Goal: Check status

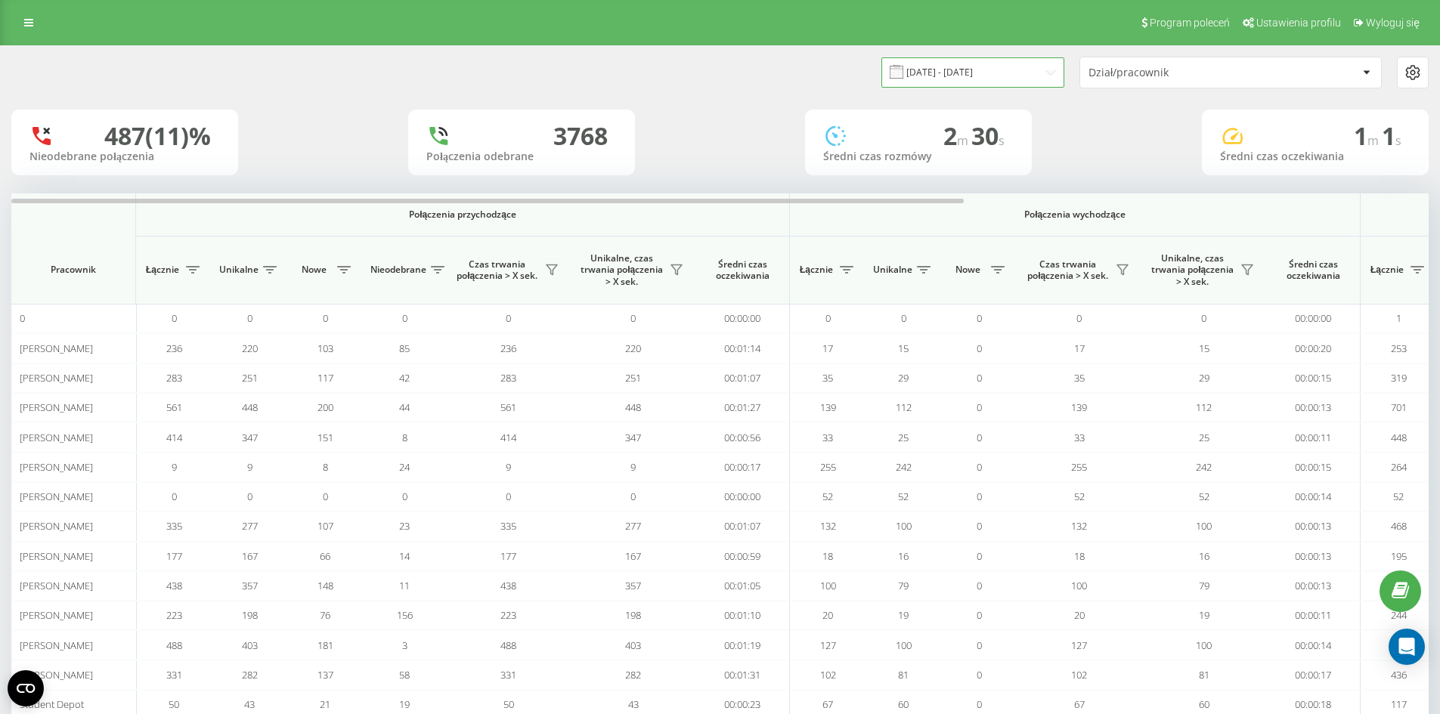
click at [993, 79] on input "05.08.2025 - 21.08.2025" at bounding box center [972, 71] width 183 height 29
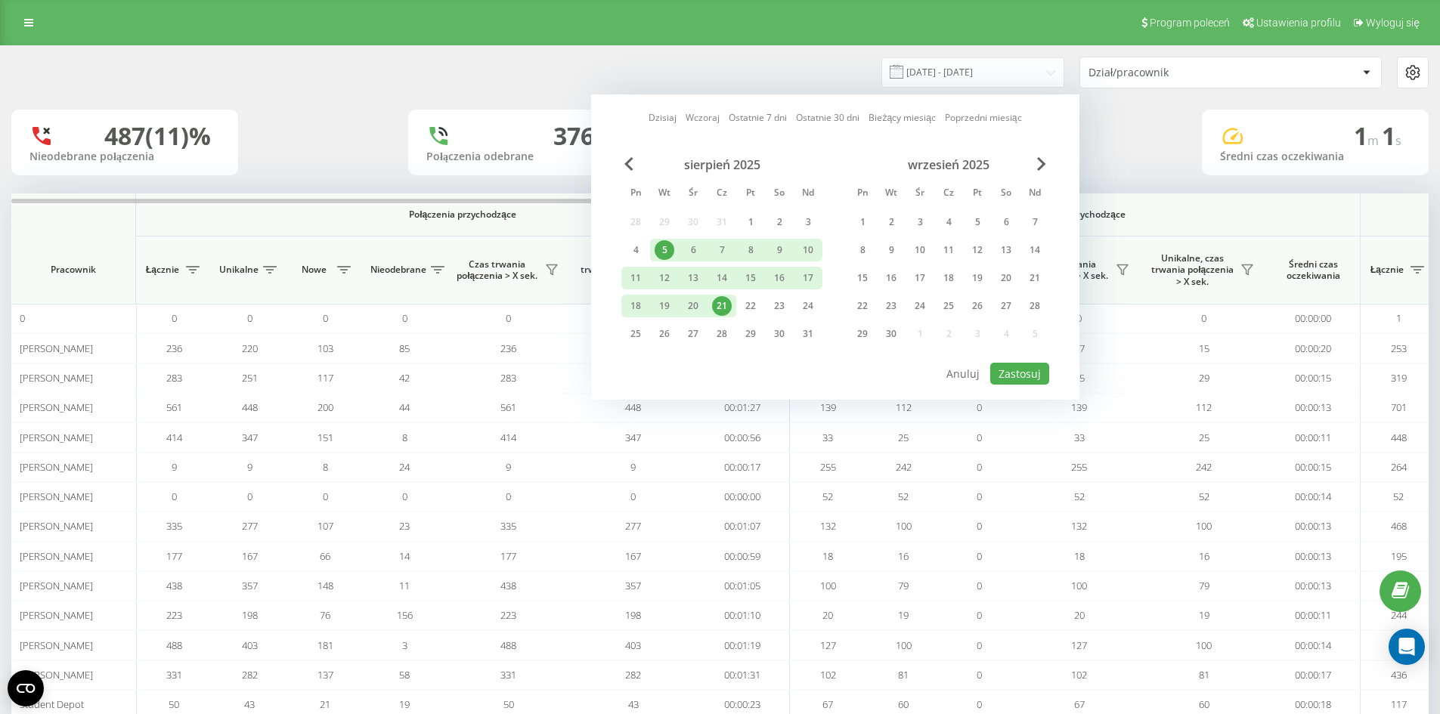
click at [718, 311] on div "21" at bounding box center [722, 306] width 20 height 20
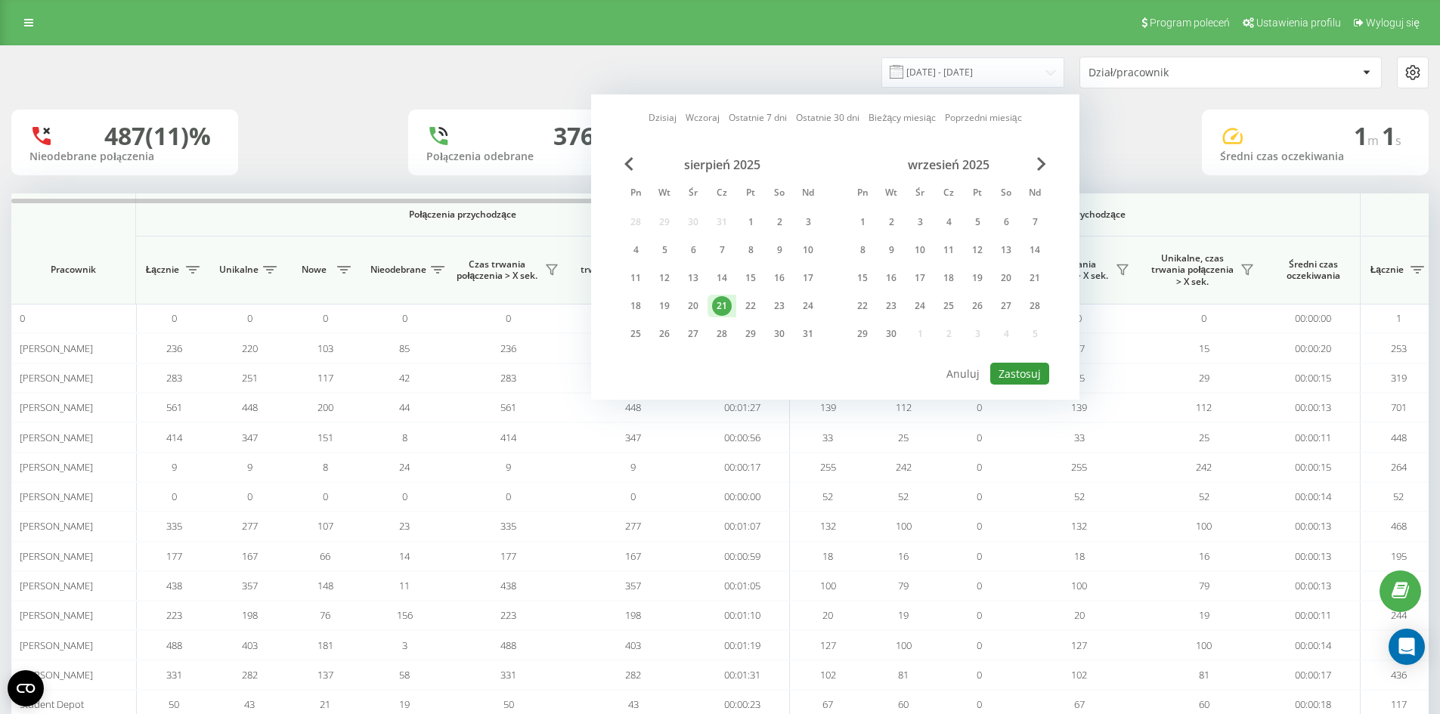
click at [1003, 382] on button "Zastosuj" at bounding box center [1019, 374] width 59 height 22
type input "[DATE] - [DATE]"
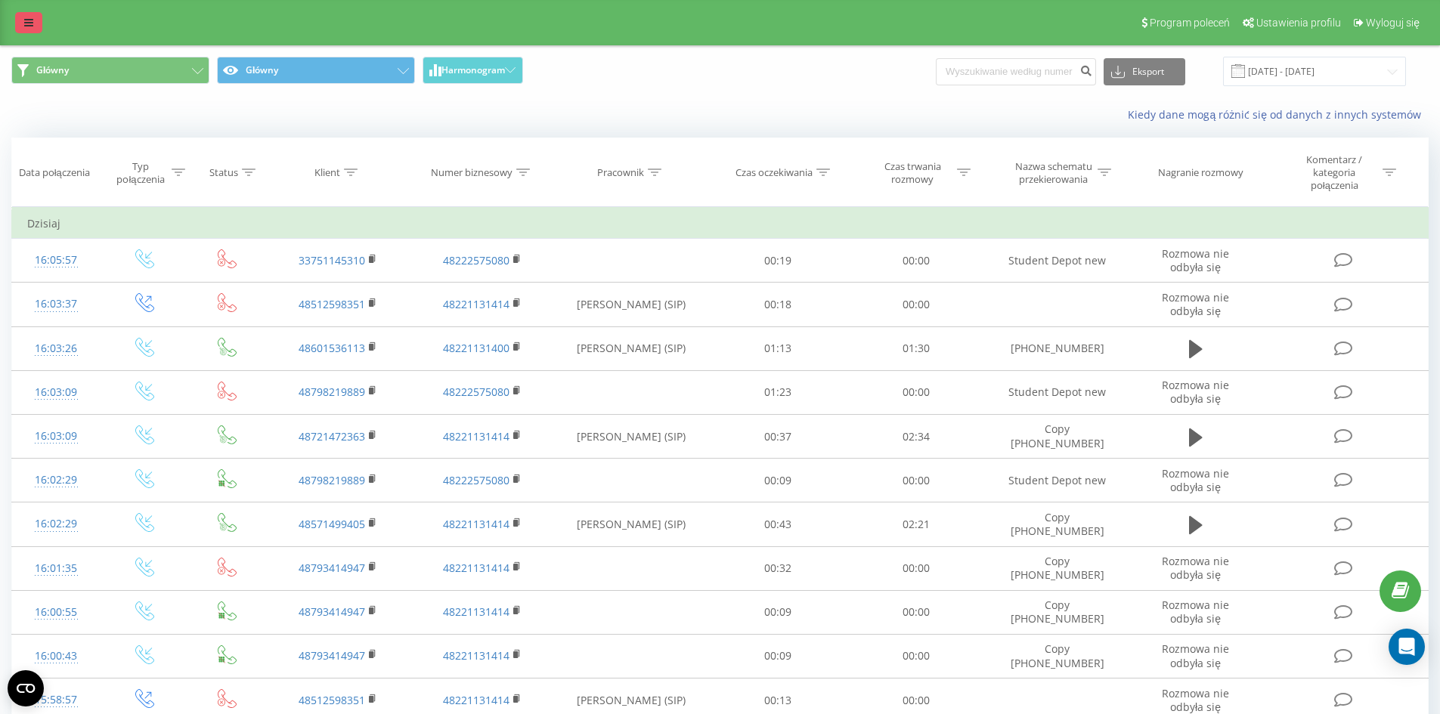
click at [23, 25] on link at bounding box center [28, 22] width 27 height 21
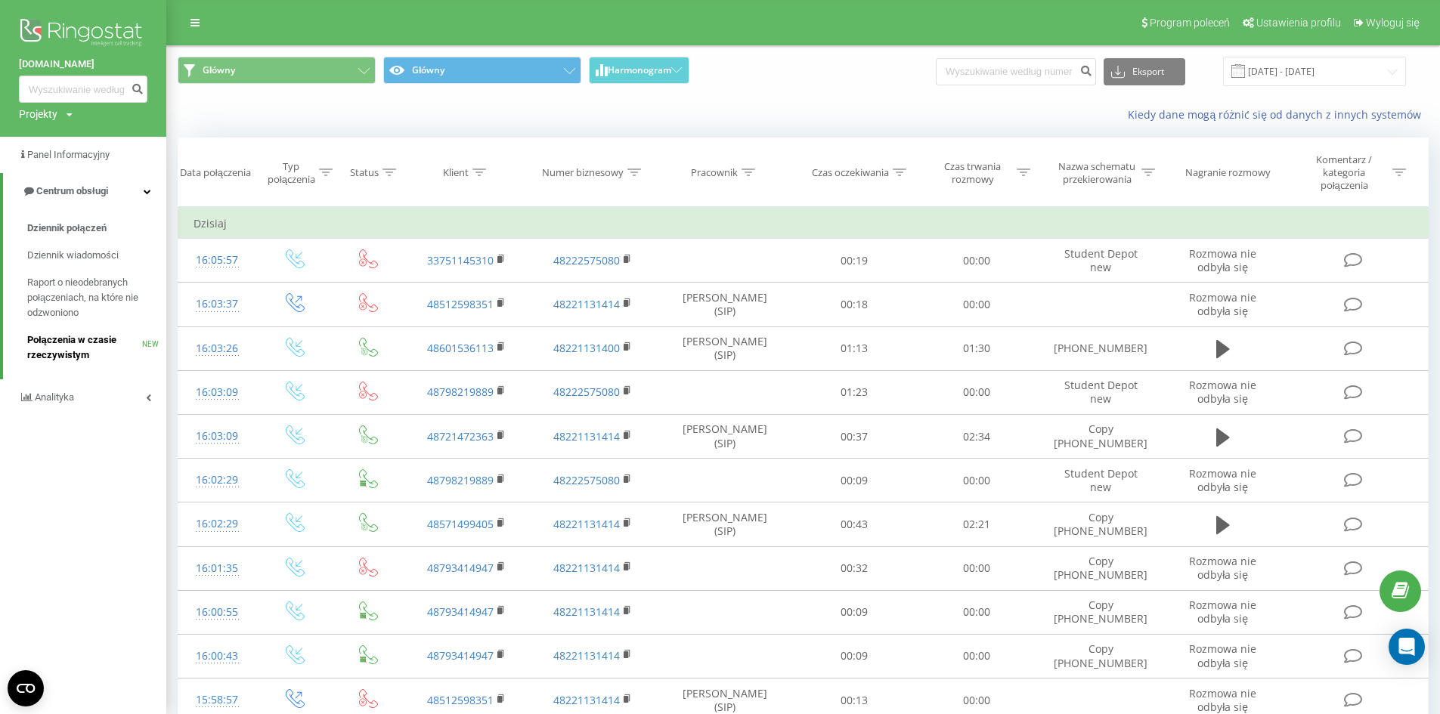
click at [99, 349] on span "Połączenia w czasie rzeczywistym" at bounding box center [84, 348] width 115 height 30
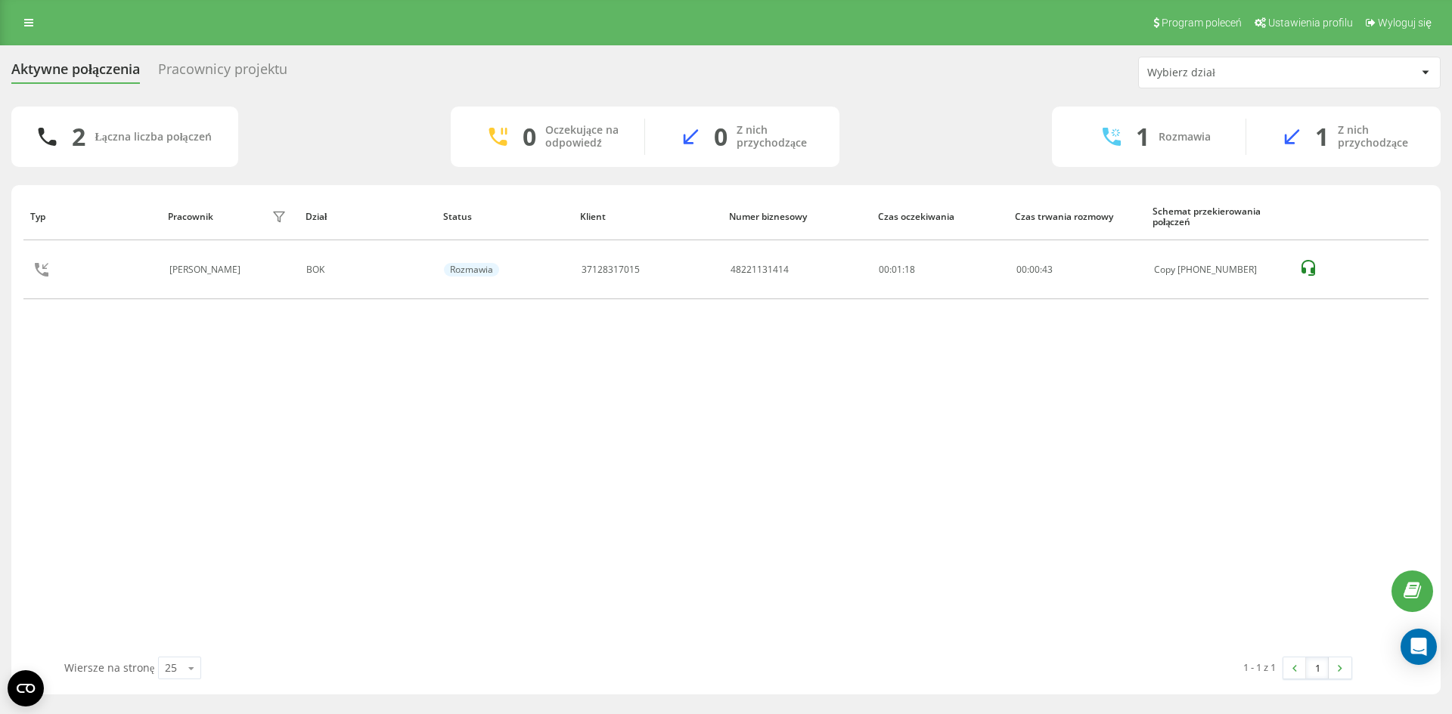
click at [784, 524] on div "Typ Pracownik filtra Dział Status Klient Numer biznesowy Czas oczekiwania Czas …" at bounding box center [725, 425] width 1405 height 464
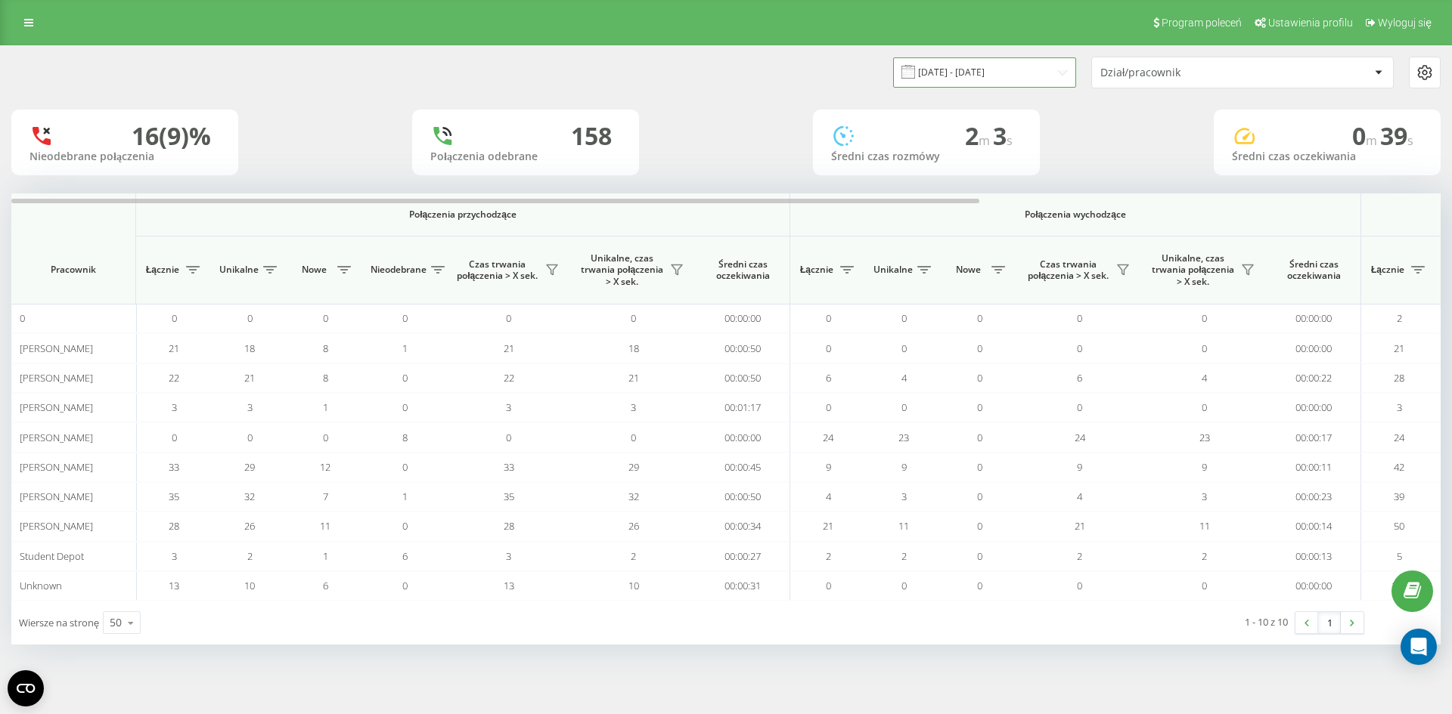
click at [1046, 73] on input "[DATE] - [DATE]" at bounding box center [984, 71] width 183 height 29
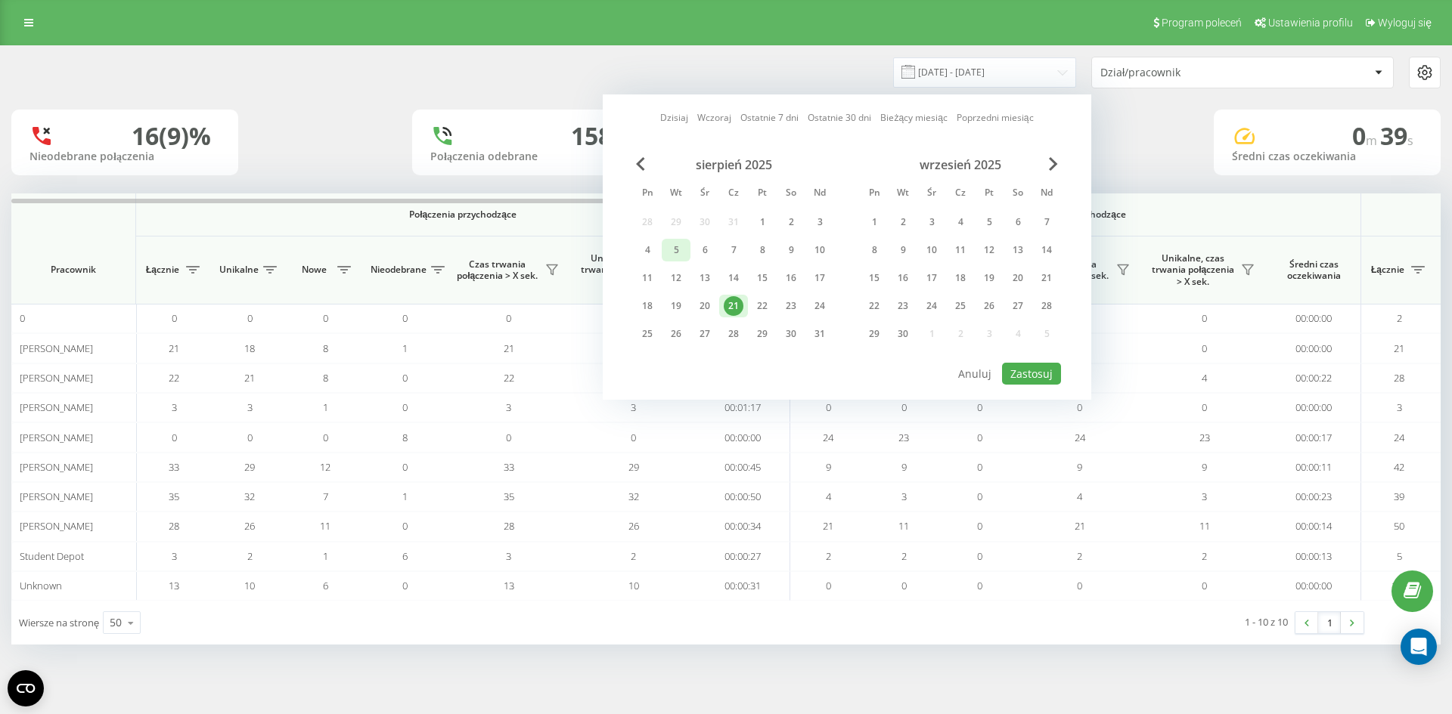
click at [682, 249] on div "5" at bounding box center [676, 250] width 20 height 20
click at [733, 308] on div "21" at bounding box center [733, 306] width 20 height 20
click at [1019, 370] on button "Zastosuj" at bounding box center [1031, 374] width 59 height 22
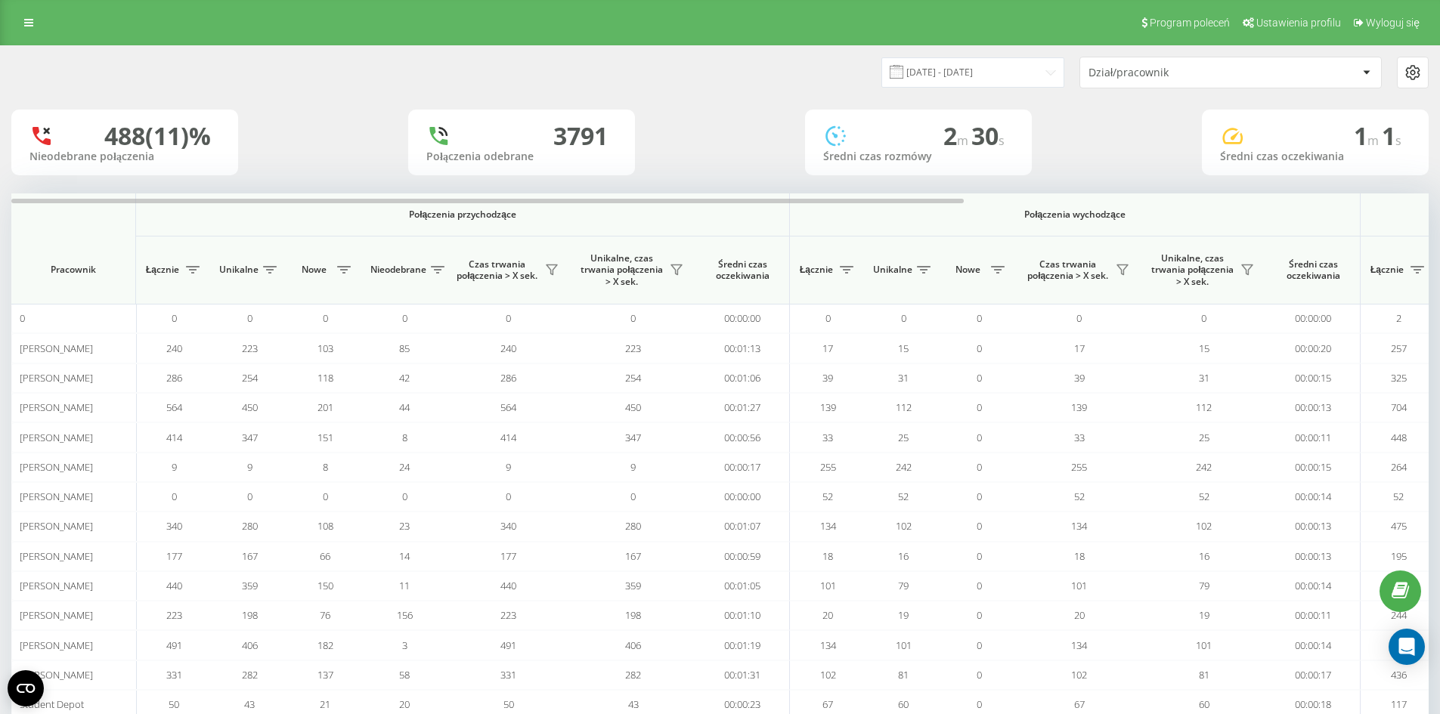
click at [938, 88] on div "[DATE] - [DATE] Dział/pracownik" at bounding box center [1074, 73] width 709 height 32
click at [938, 84] on input "[DATE] - [DATE]" at bounding box center [972, 71] width 183 height 29
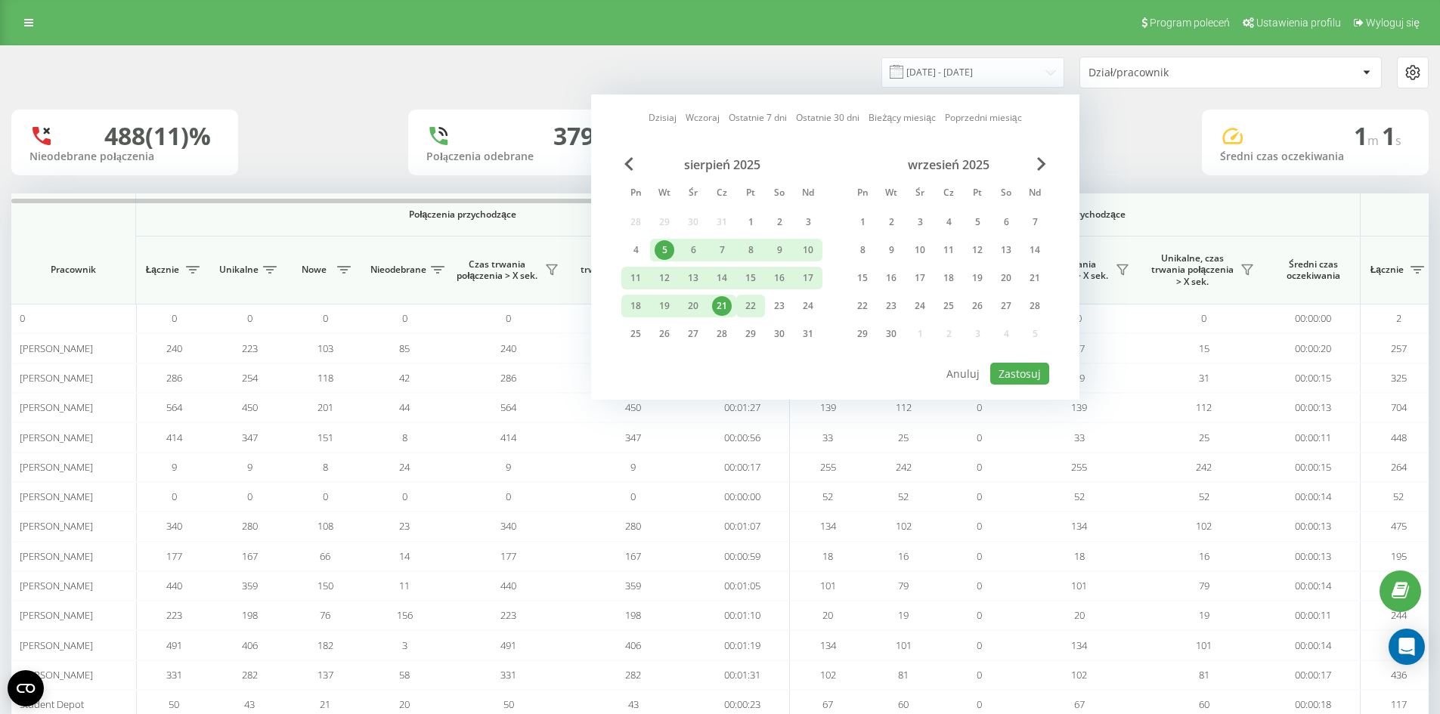
drag, startPoint x: 714, startPoint y: 310, endPoint x: 755, endPoint y: 310, distance: 40.8
click at [714, 311] on div "21" at bounding box center [722, 306] width 20 height 20
click at [621, 302] on div "18" at bounding box center [635, 306] width 29 height 23
click at [1032, 370] on button "Zastosuj" at bounding box center [1019, 374] width 59 height 22
type input "[DATE] - [DATE]"
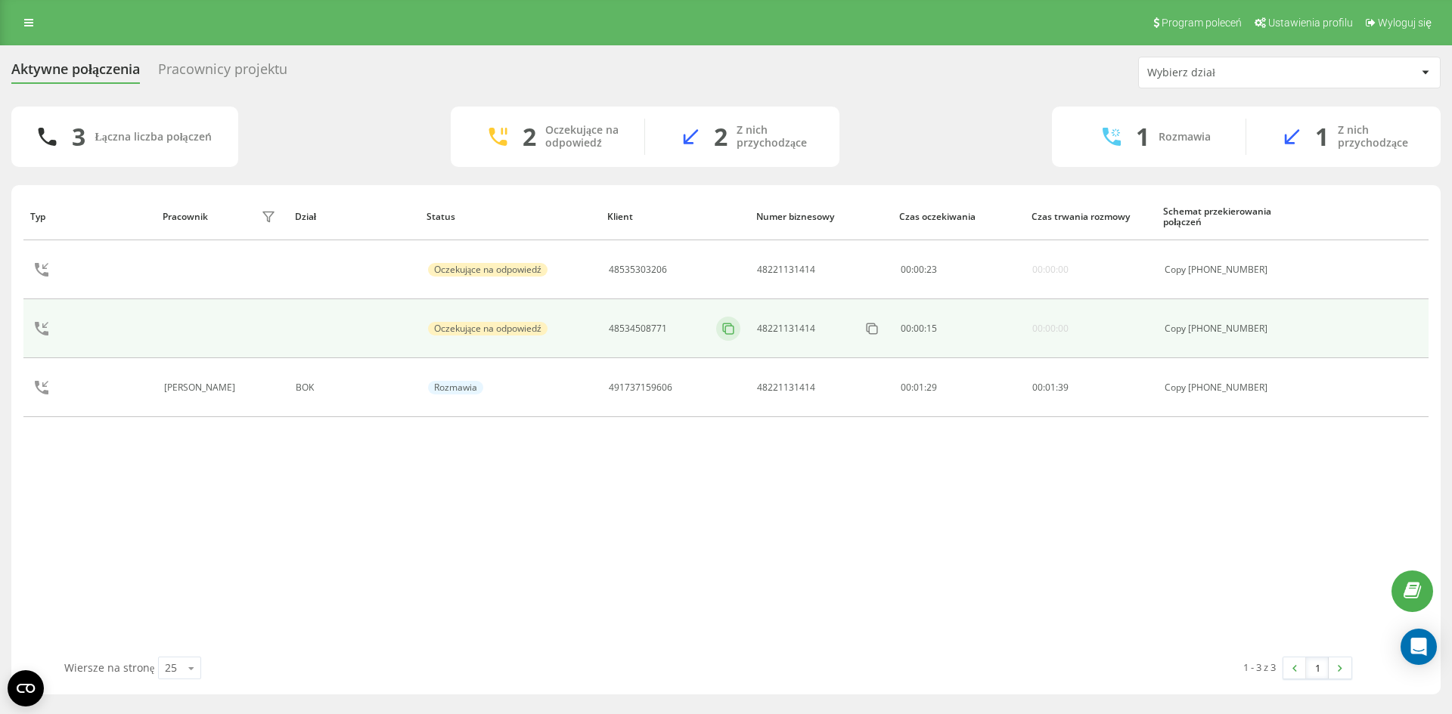
click at [727, 321] on div at bounding box center [728, 329] width 24 height 24
click at [730, 327] on rect at bounding box center [729, 330] width 8 height 8
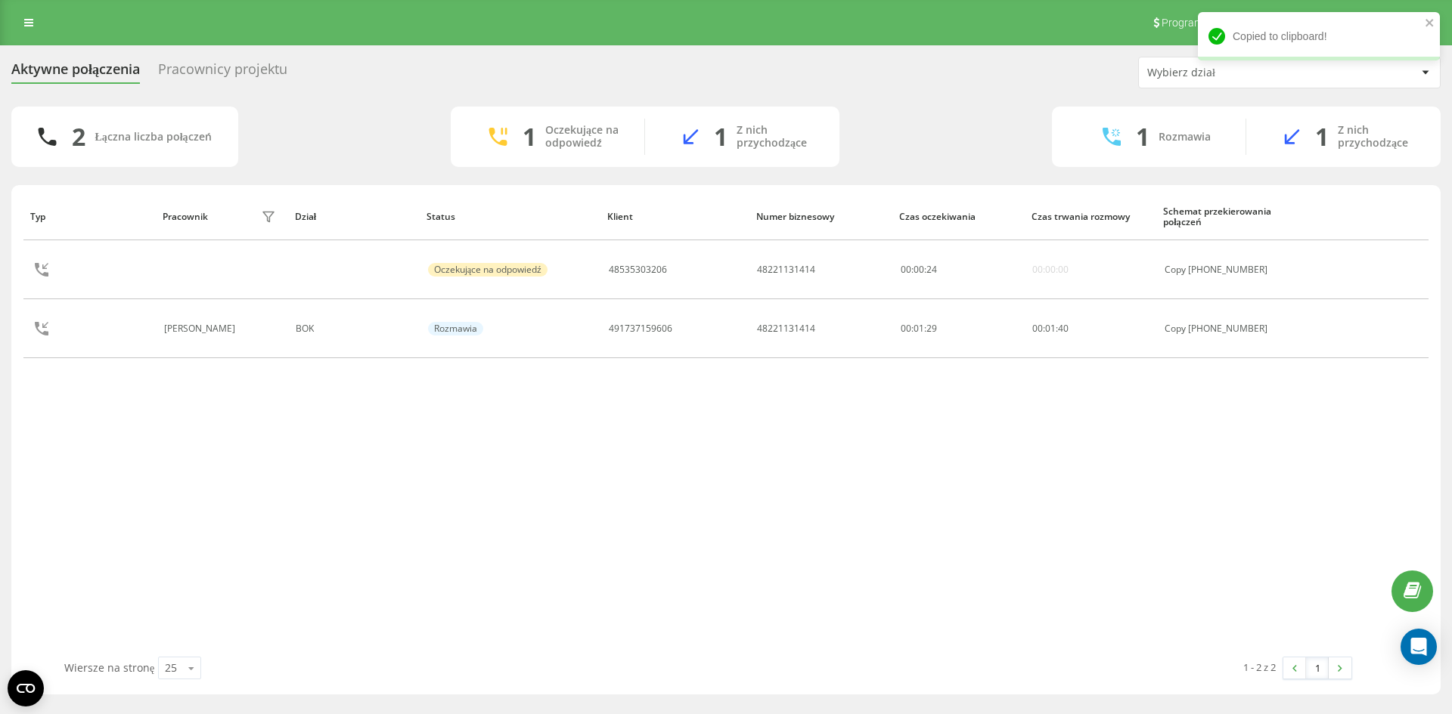
click at [717, 426] on div "Typ Pracownik filtra Dział Status Klient Numer biznesowy Czas oczekiwania Czas …" at bounding box center [725, 425] width 1405 height 464
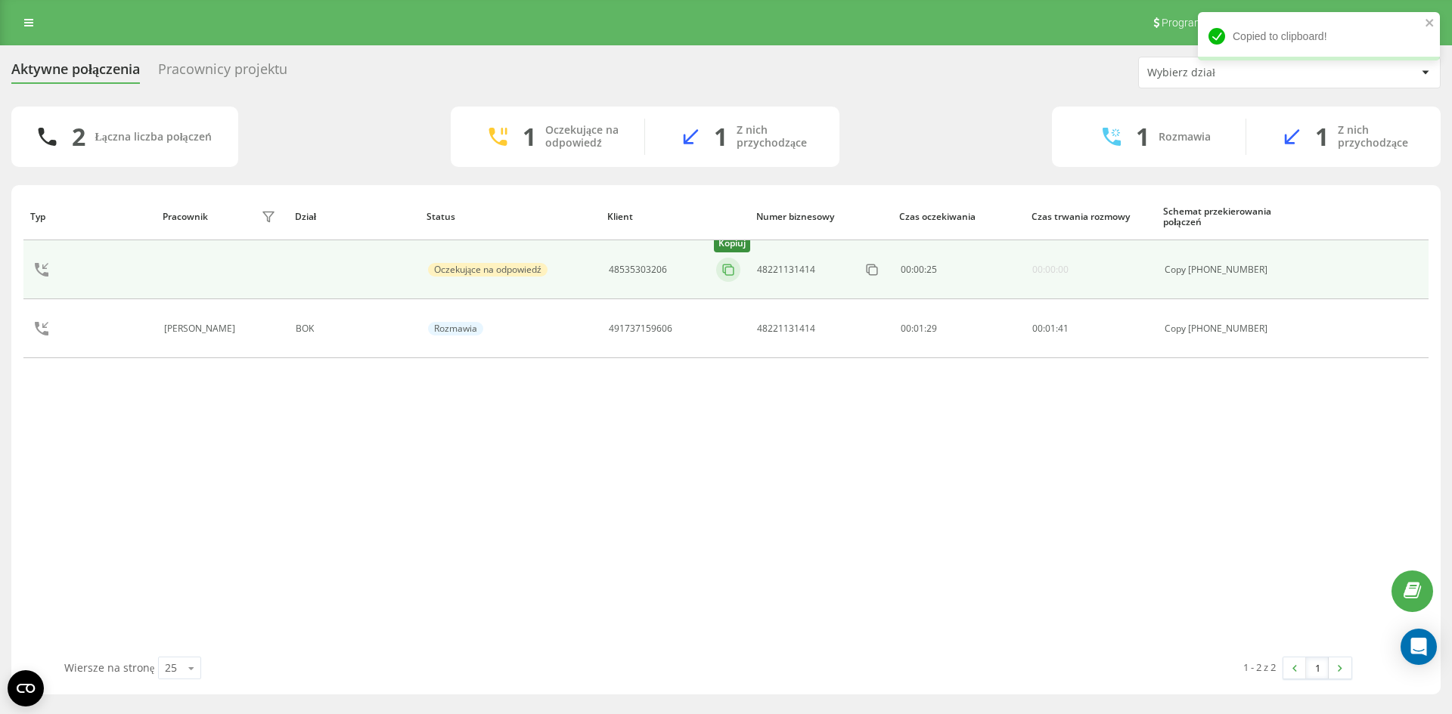
click at [730, 271] on icon at bounding box center [727, 269] width 15 height 15
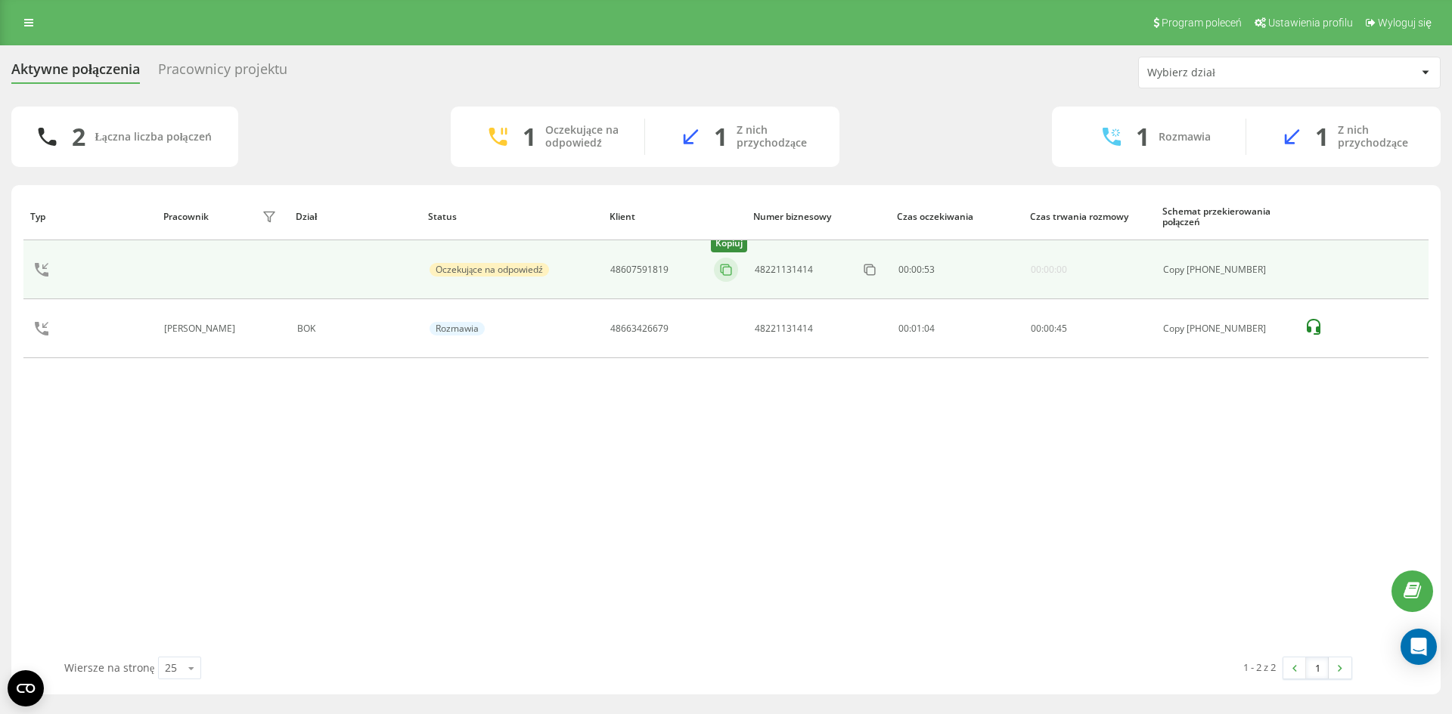
click at [731, 265] on icon at bounding box center [725, 269] width 15 height 15
click at [731, 269] on icon at bounding box center [725, 269] width 15 height 15
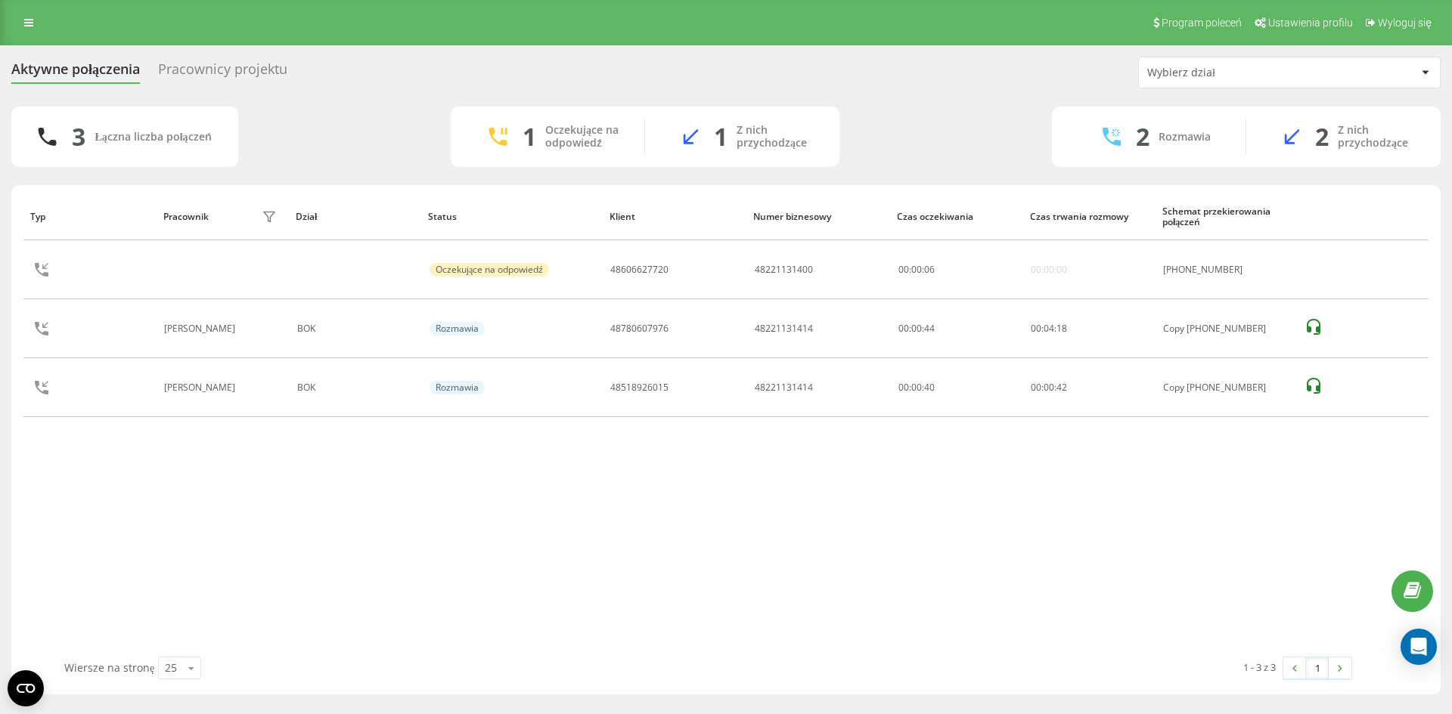
drag, startPoint x: 963, startPoint y: 532, endPoint x: 938, endPoint y: 533, distance: 25.0
click at [963, 532] on div "Typ Pracownik filtra Dział Status Klient Numer biznesowy Czas oczekiwania Czas …" at bounding box center [725, 425] width 1405 height 464
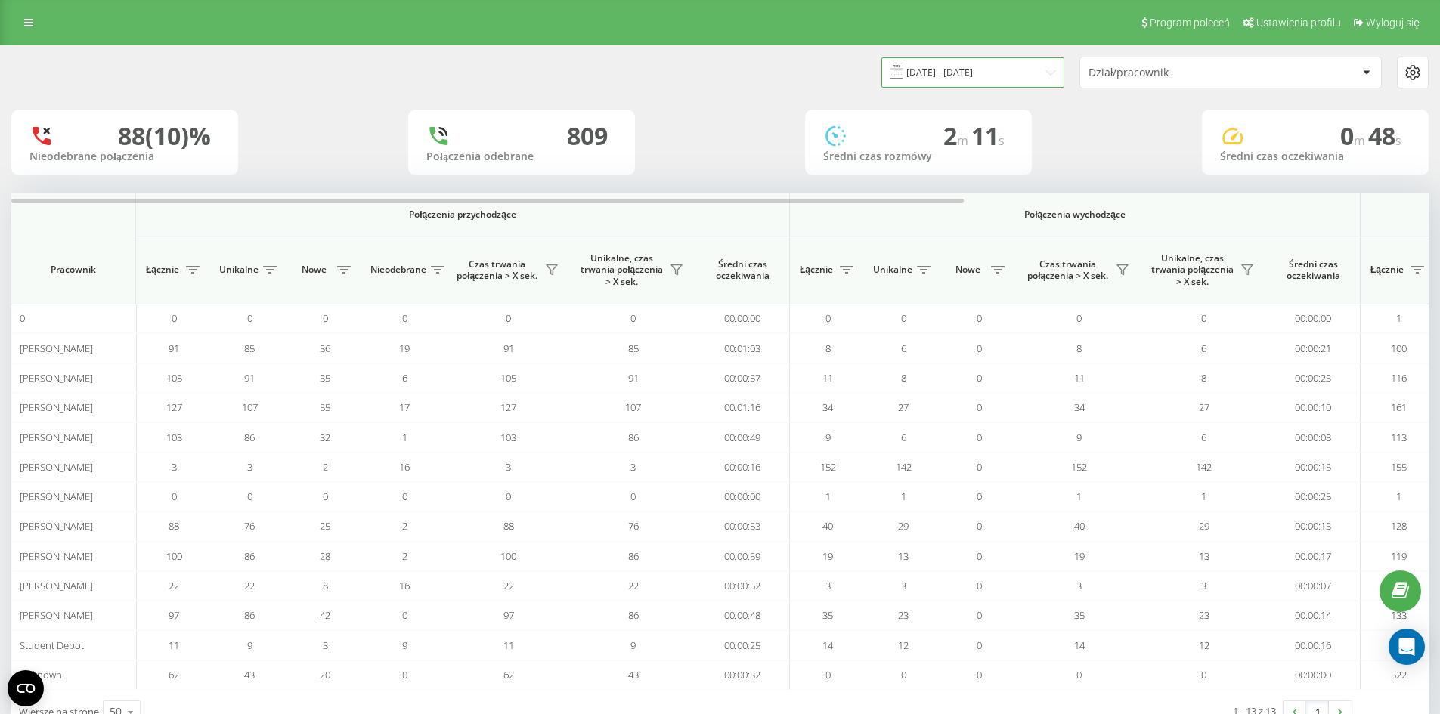
click at [961, 80] on input "[DATE] - [DATE]" at bounding box center [972, 71] width 183 height 29
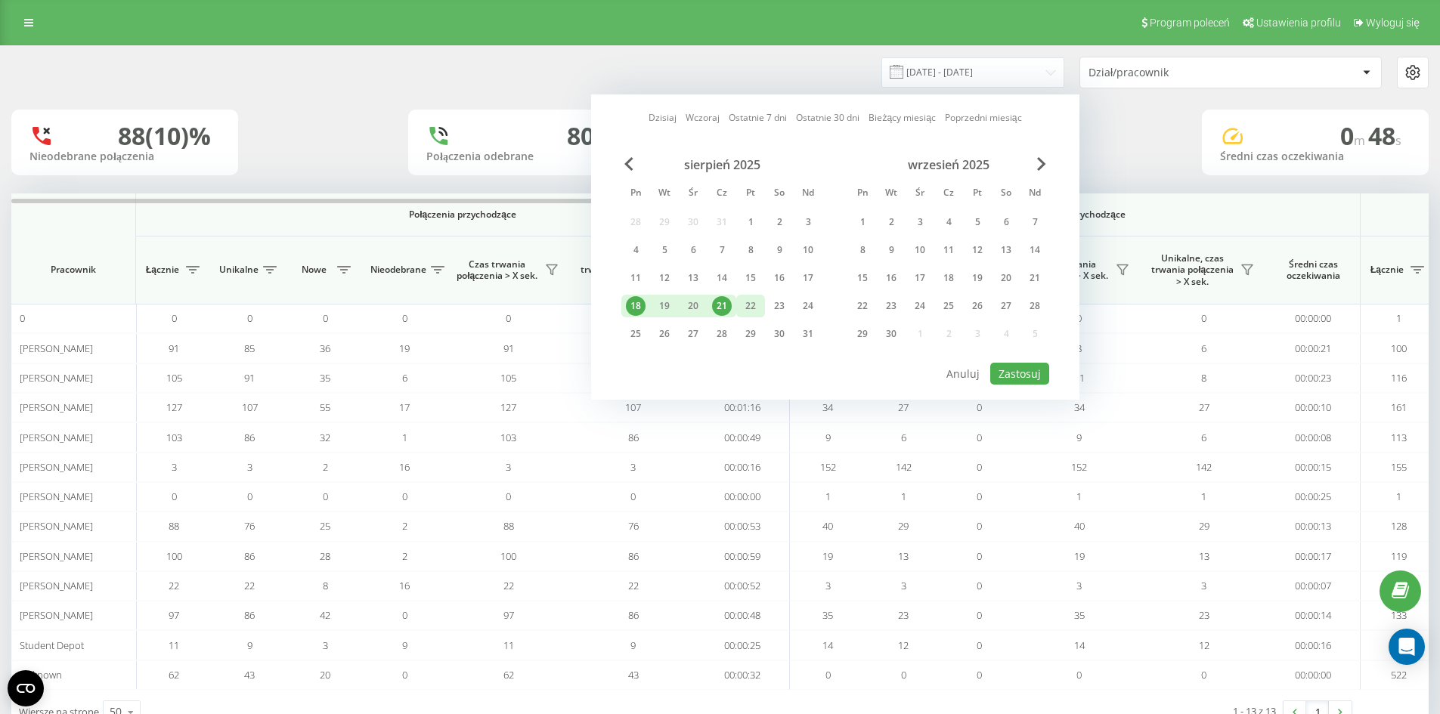
click at [739, 305] on div "22" at bounding box center [750, 306] width 29 height 23
click at [725, 306] on div "21" at bounding box center [722, 306] width 20 height 20
click at [712, 306] on div "21" at bounding box center [722, 306] width 20 height 20
click at [1017, 375] on button "Zastosuj" at bounding box center [1019, 374] width 59 height 22
type input "[DATE] - [DATE]"
